Goal: Check status: Check status

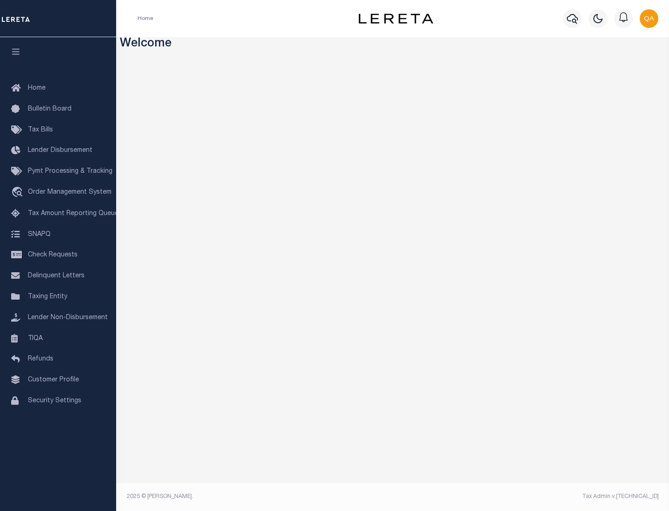
click at [58, 255] on span "Check Requests" at bounding box center [53, 255] width 50 height 7
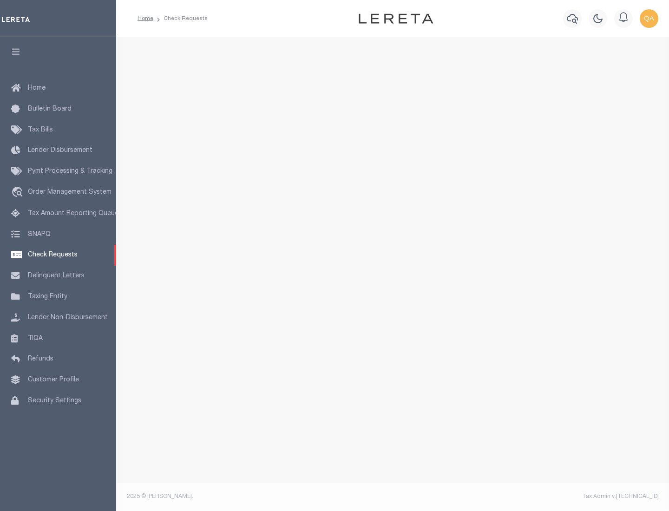
select select "50"
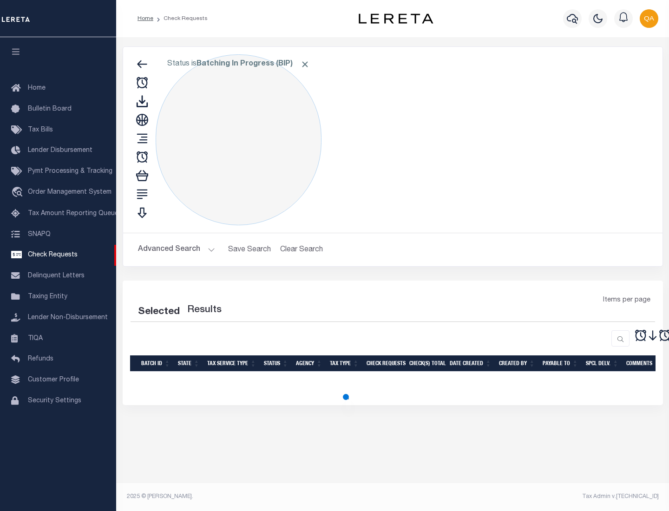
select select "50"
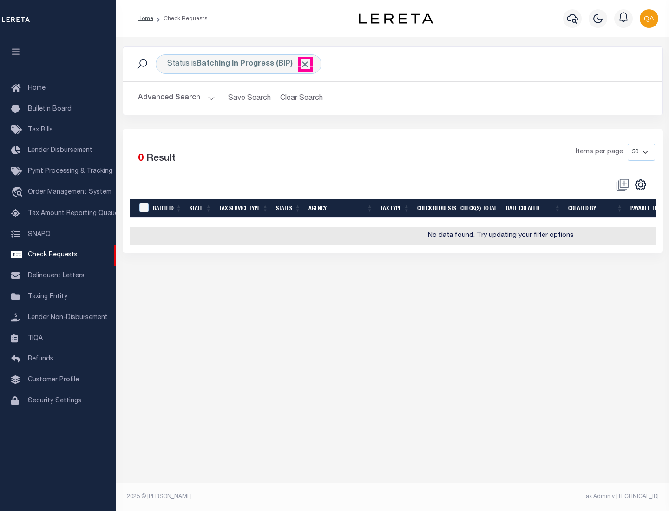
click at [305, 64] on span "Click to Remove" at bounding box center [305, 64] width 10 height 10
